Goal: Find specific page/section: Find specific page/section

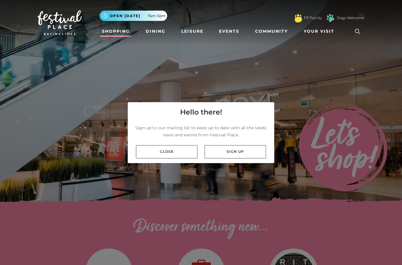
click at [181, 158] on link "Close" at bounding box center [166, 151] width 61 height 13
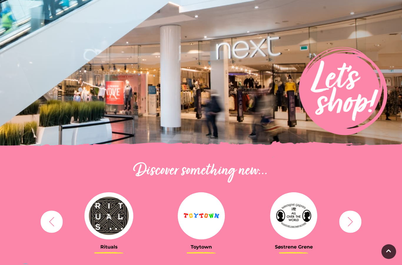
scroll to position [56, 0]
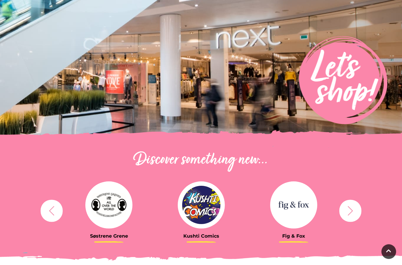
click at [357, 214] on button "button" at bounding box center [350, 211] width 22 height 22
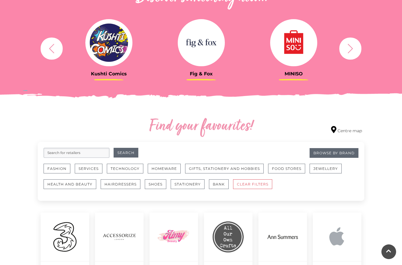
scroll to position [227, 0]
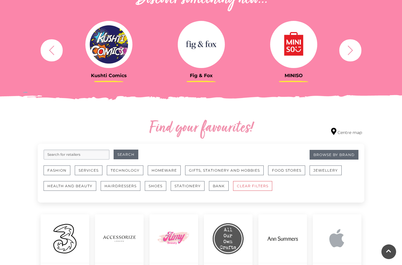
click at [242, 166] on button "Gifts, Stationery and Hobbies" at bounding box center [224, 170] width 79 height 10
click at [62, 181] on button "Health and Beauty" at bounding box center [70, 186] width 53 height 10
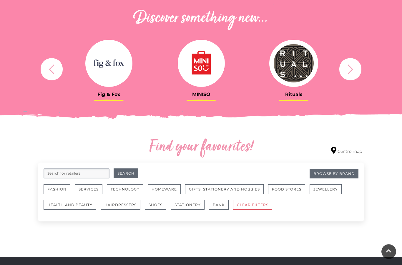
scroll to position [209, 0]
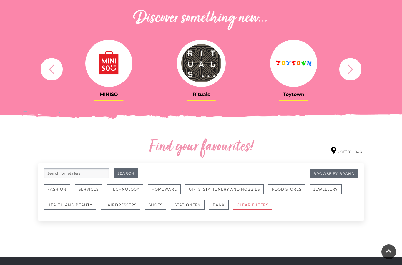
click at [96, 172] on input "search" at bounding box center [77, 173] width 66 height 10
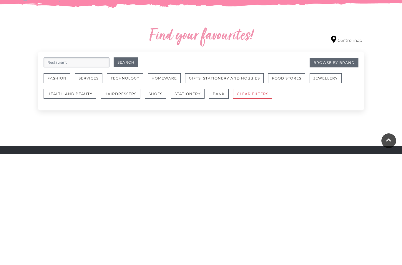
type input "Restaurant"
click at [126, 168] on button "Search" at bounding box center [126, 173] width 25 height 10
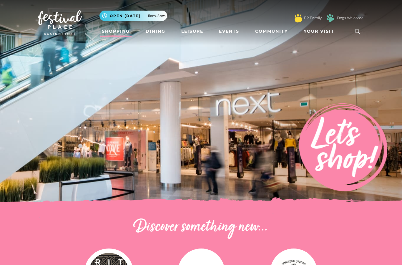
click at [156, 32] on link "Dining" at bounding box center [155, 31] width 24 height 11
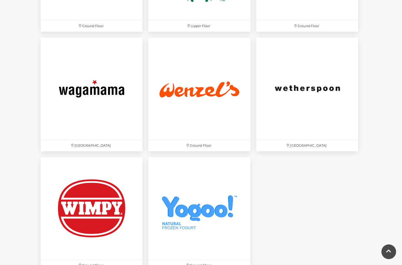
scroll to position [1931, 0]
